Goal: Information Seeking & Learning: Learn about a topic

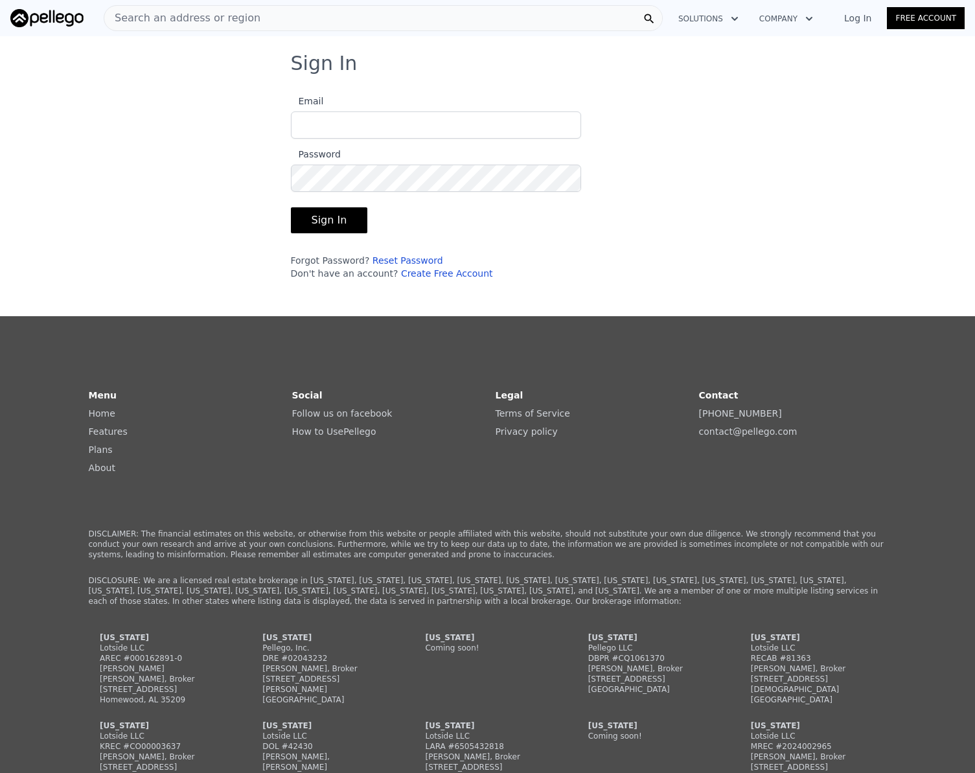
type input "[EMAIL_ADDRESS][DOMAIN_NAME]"
click at [319, 222] on button "Sign In" at bounding box center [329, 220] width 77 height 26
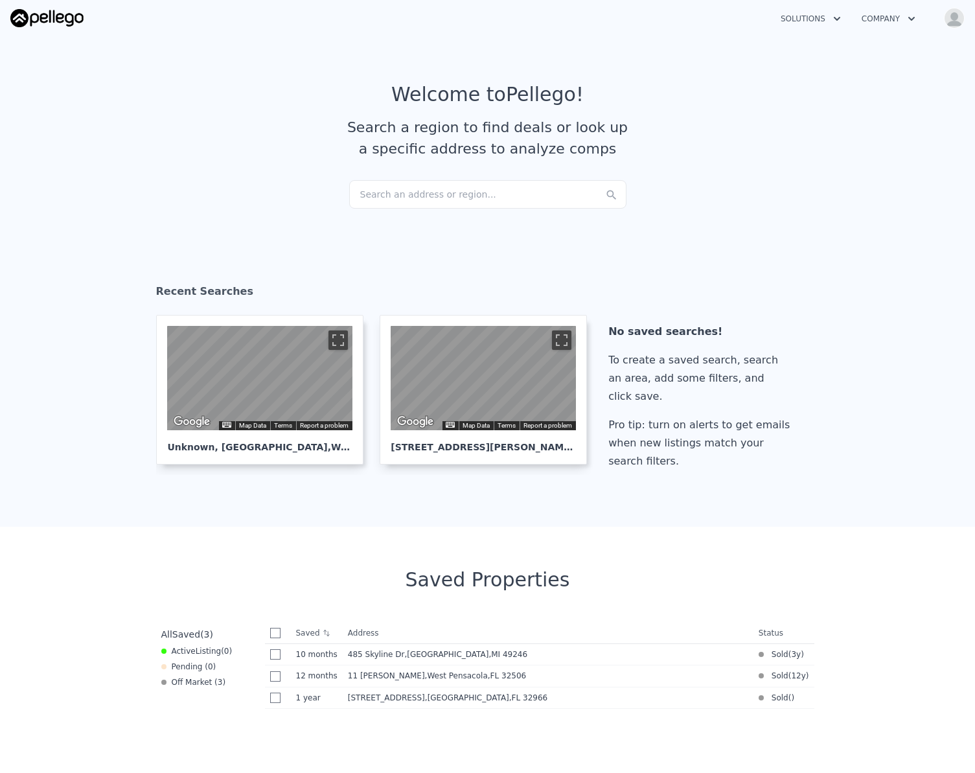
click at [392, 198] on div "Search an address or region..." at bounding box center [487, 194] width 277 height 28
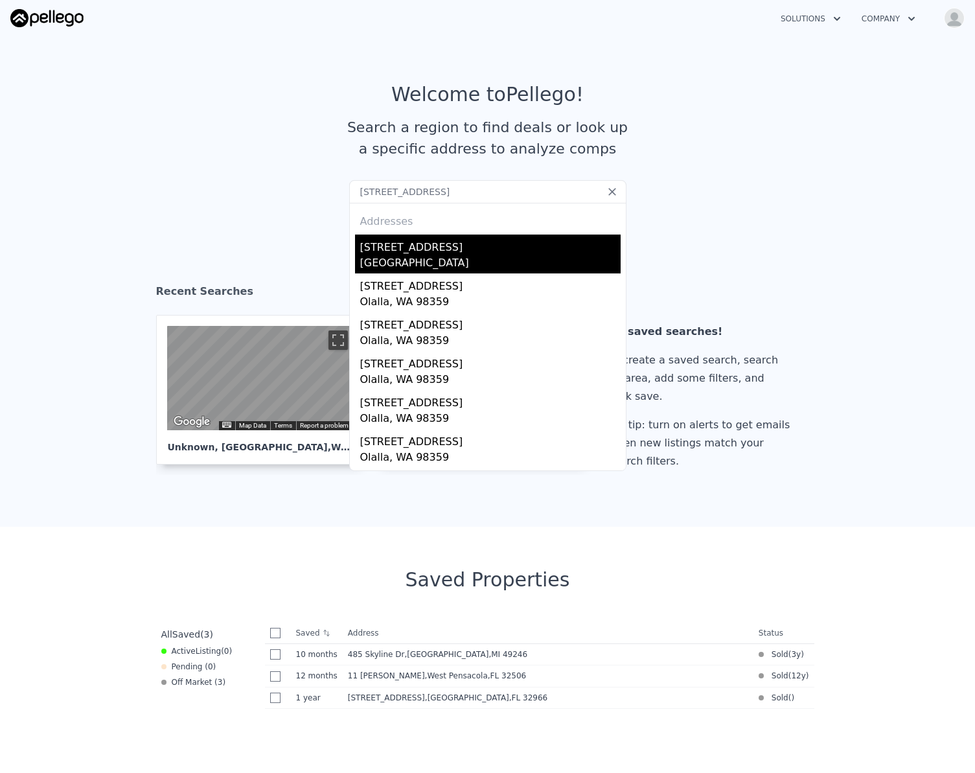
type input "[STREET_ADDRESS]"
click at [409, 255] on div "[STREET_ADDRESS]" at bounding box center [490, 244] width 260 height 21
